Goal: Find specific page/section: Find specific page/section

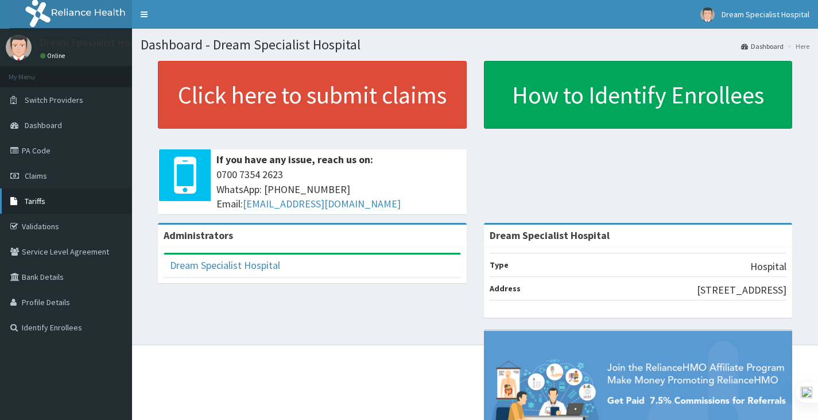
click at [36, 203] on span "Tariffs" at bounding box center [35, 201] width 21 height 10
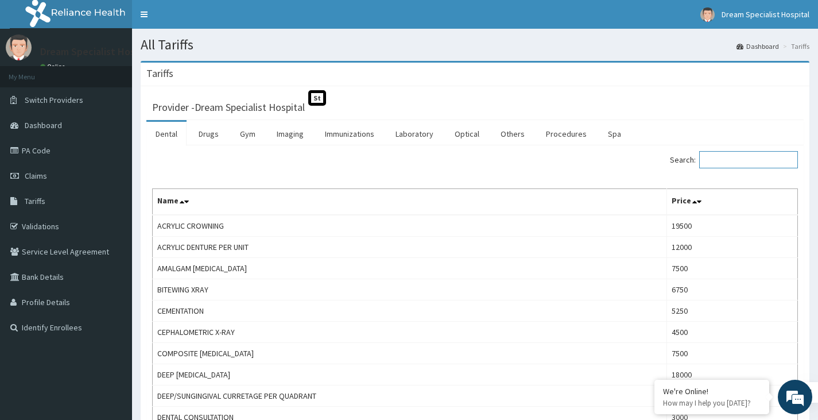
click at [743, 161] on input "Search:" at bounding box center [749, 159] width 99 height 17
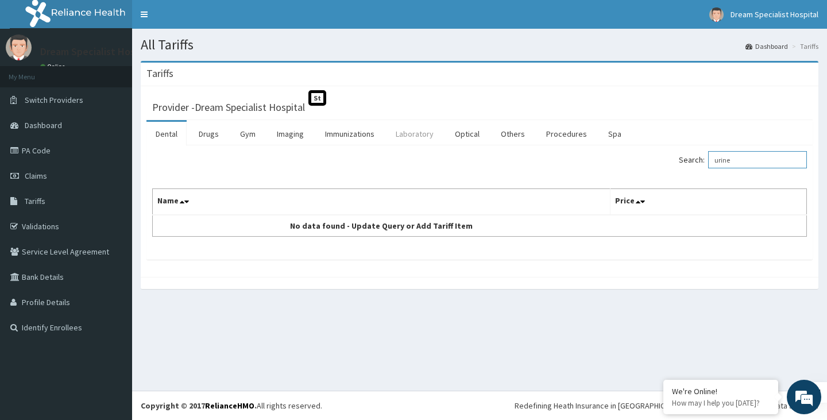
type input "urine"
click at [426, 131] on link "Laboratory" at bounding box center [415, 134] width 56 height 24
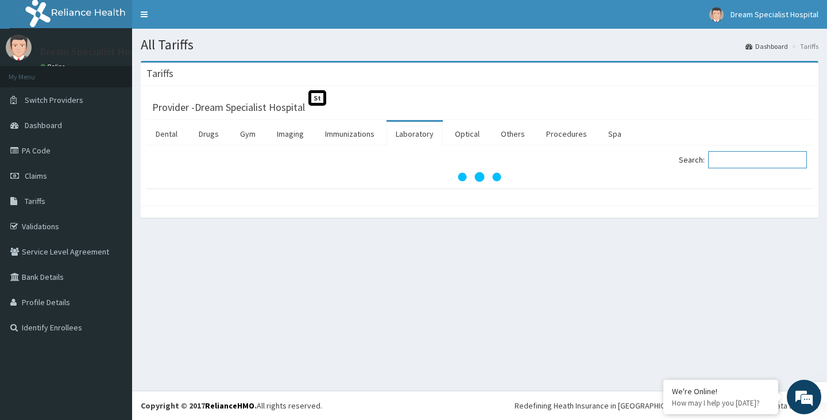
click at [739, 163] on input "Search:" at bounding box center [757, 159] width 99 height 17
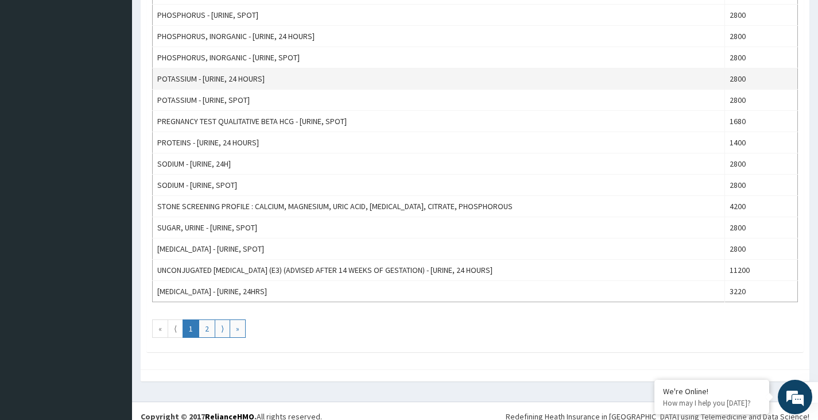
scroll to position [976, 0]
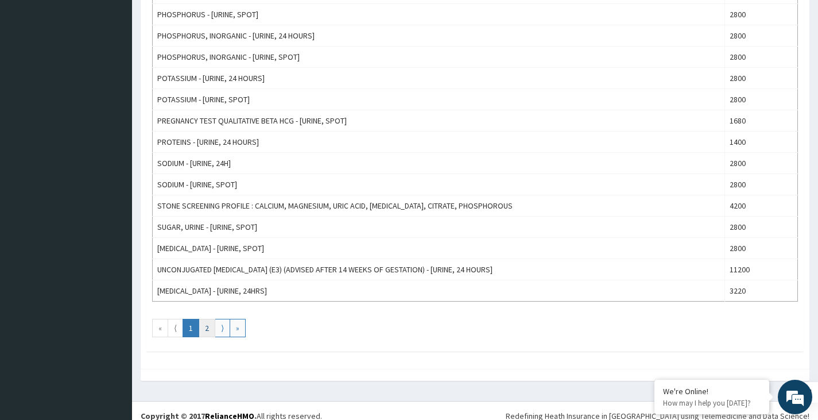
type input "urine"
click at [211, 325] on link "2" at bounding box center [207, 328] width 17 height 18
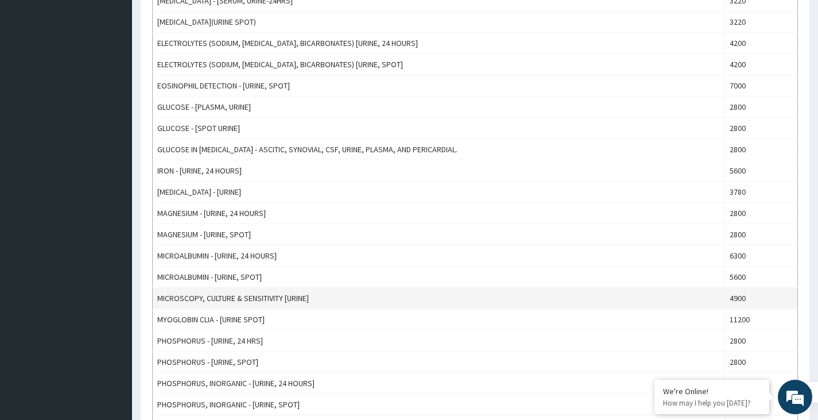
scroll to position [632, 0]
